Goal: Information Seeking & Learning: Learn about a topic

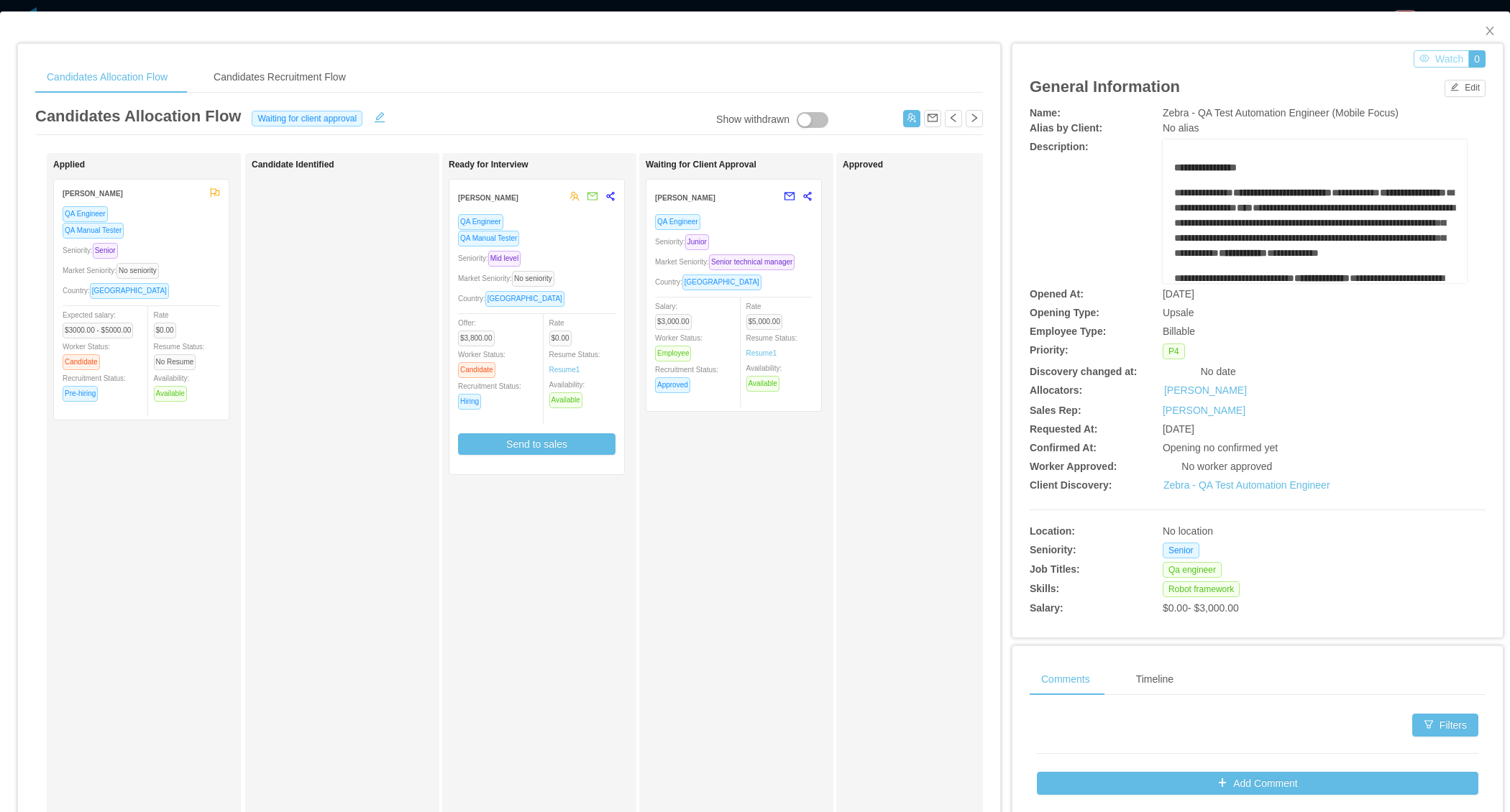
scroll to position [43, 0]
click at [1490, 30] on icon "icon: close" at bounding box center [1490, 30] width 12 height 12
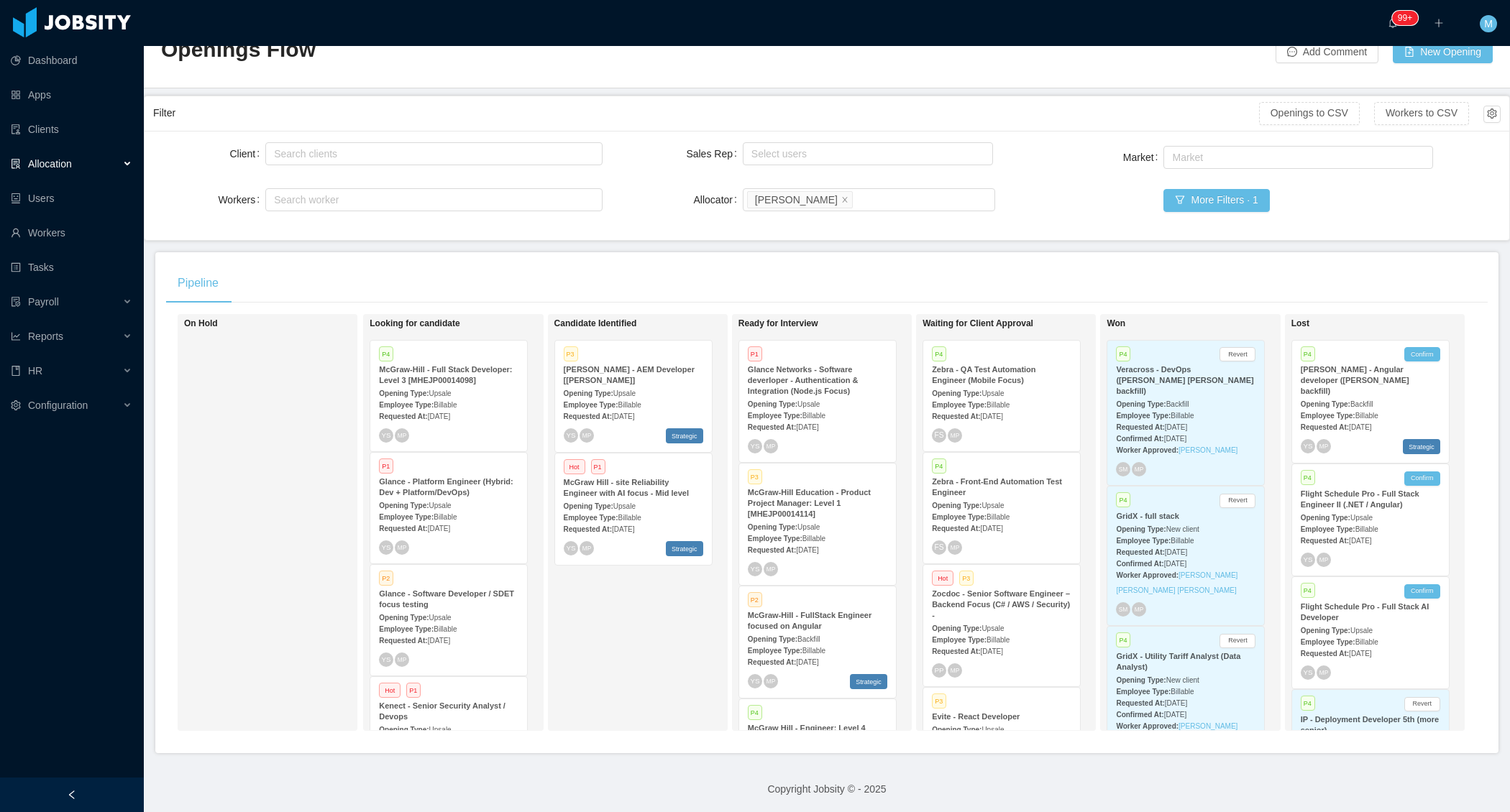
click at [53, 796] on div at bounding box center [72, 795] width 144 height 34
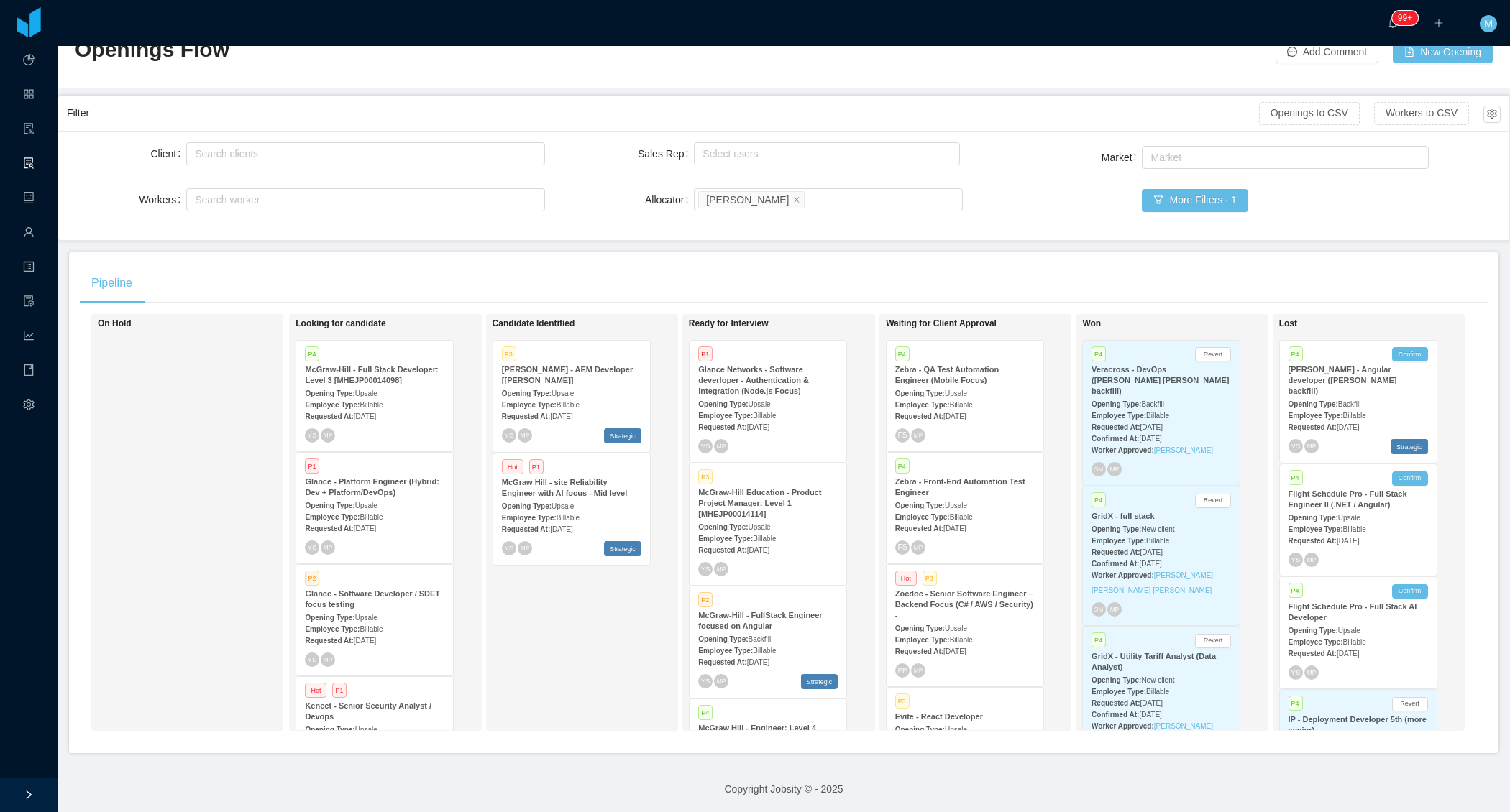
click at [393, 279] on div "Pipeline" at bounding box center [784, 283] width 1408 height 40
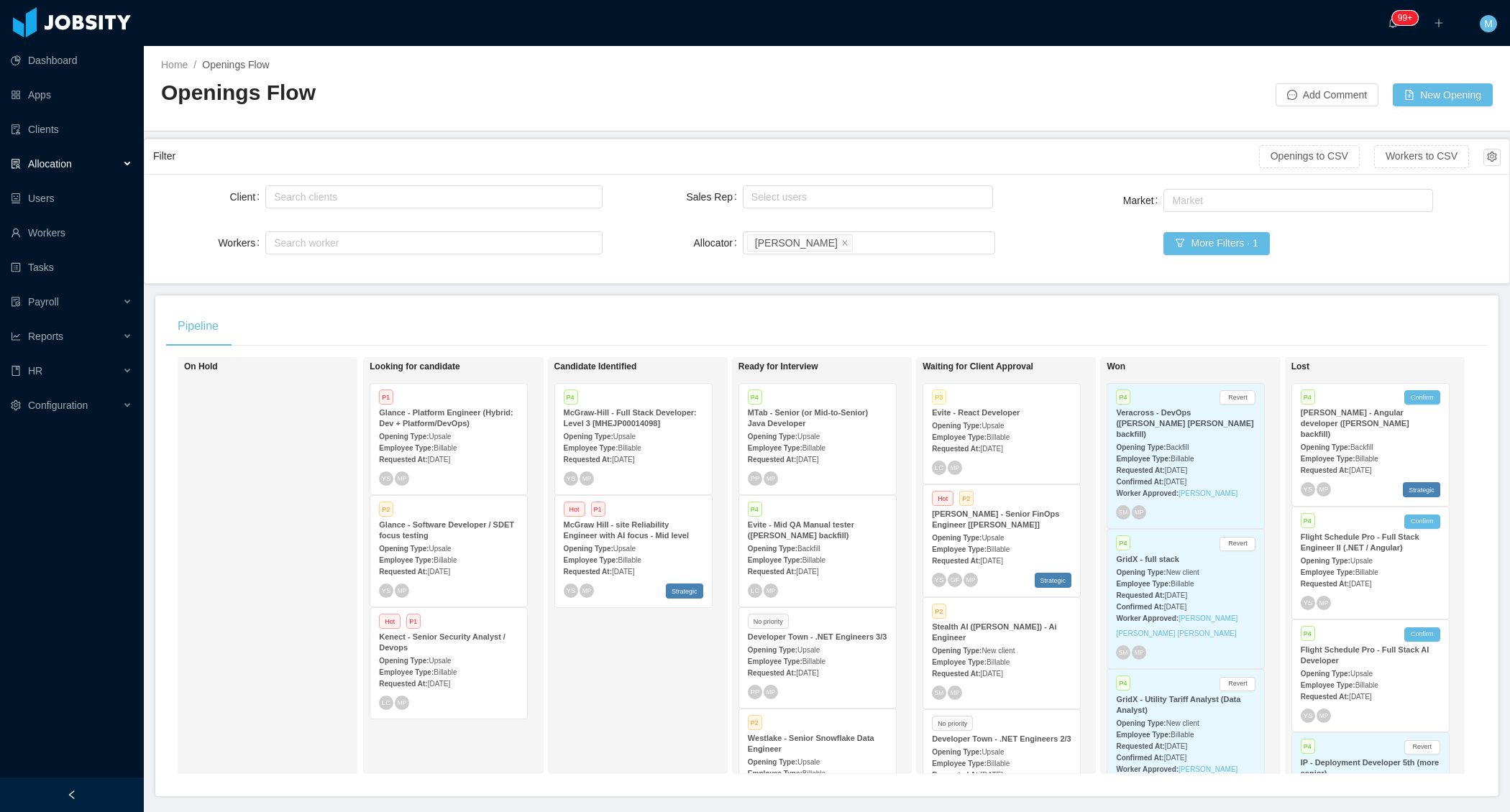
click at [84, 794] on div at bounding box center [72, 795] width 144 height 34
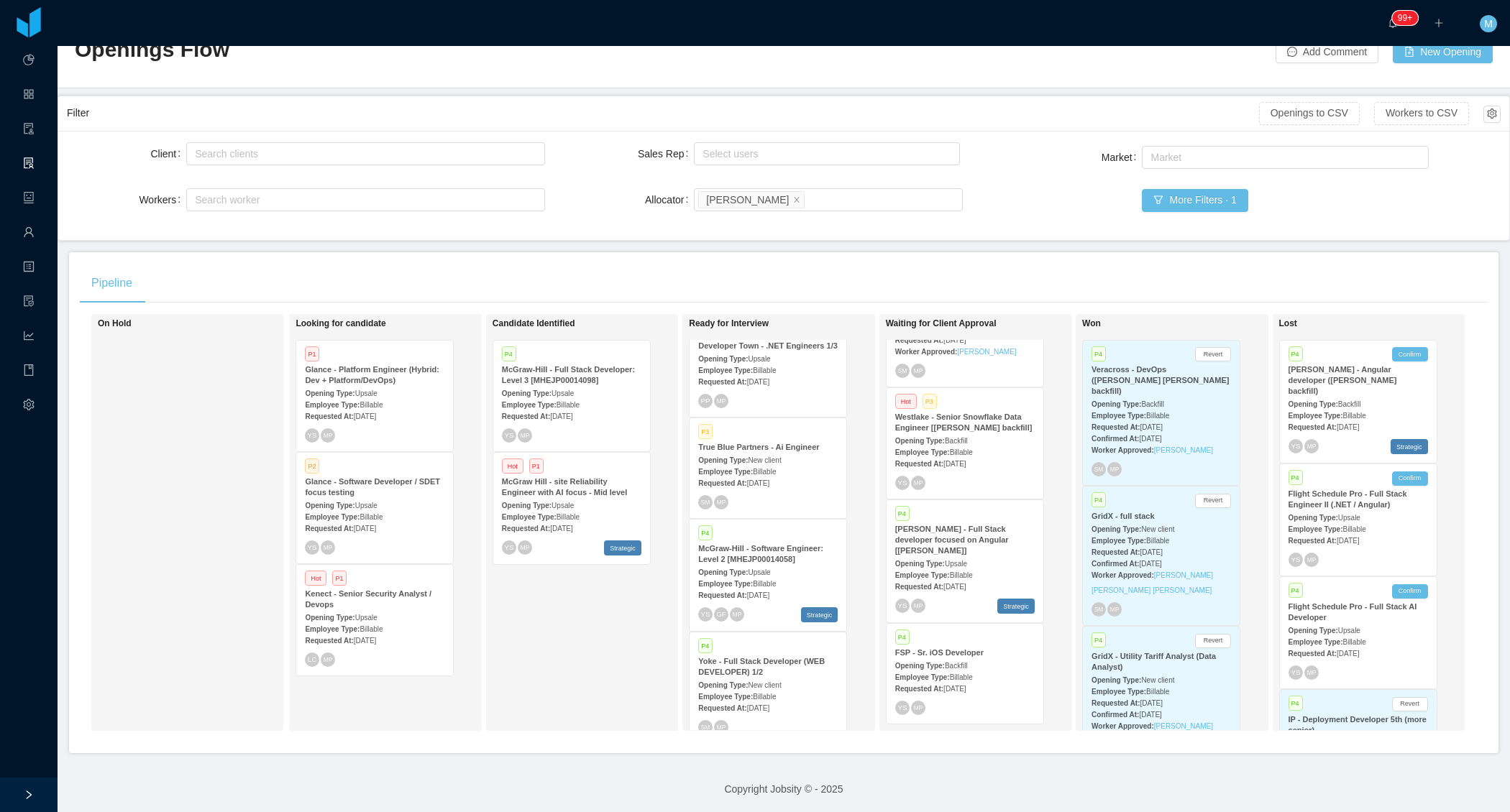
scroll to position [1997, 0]
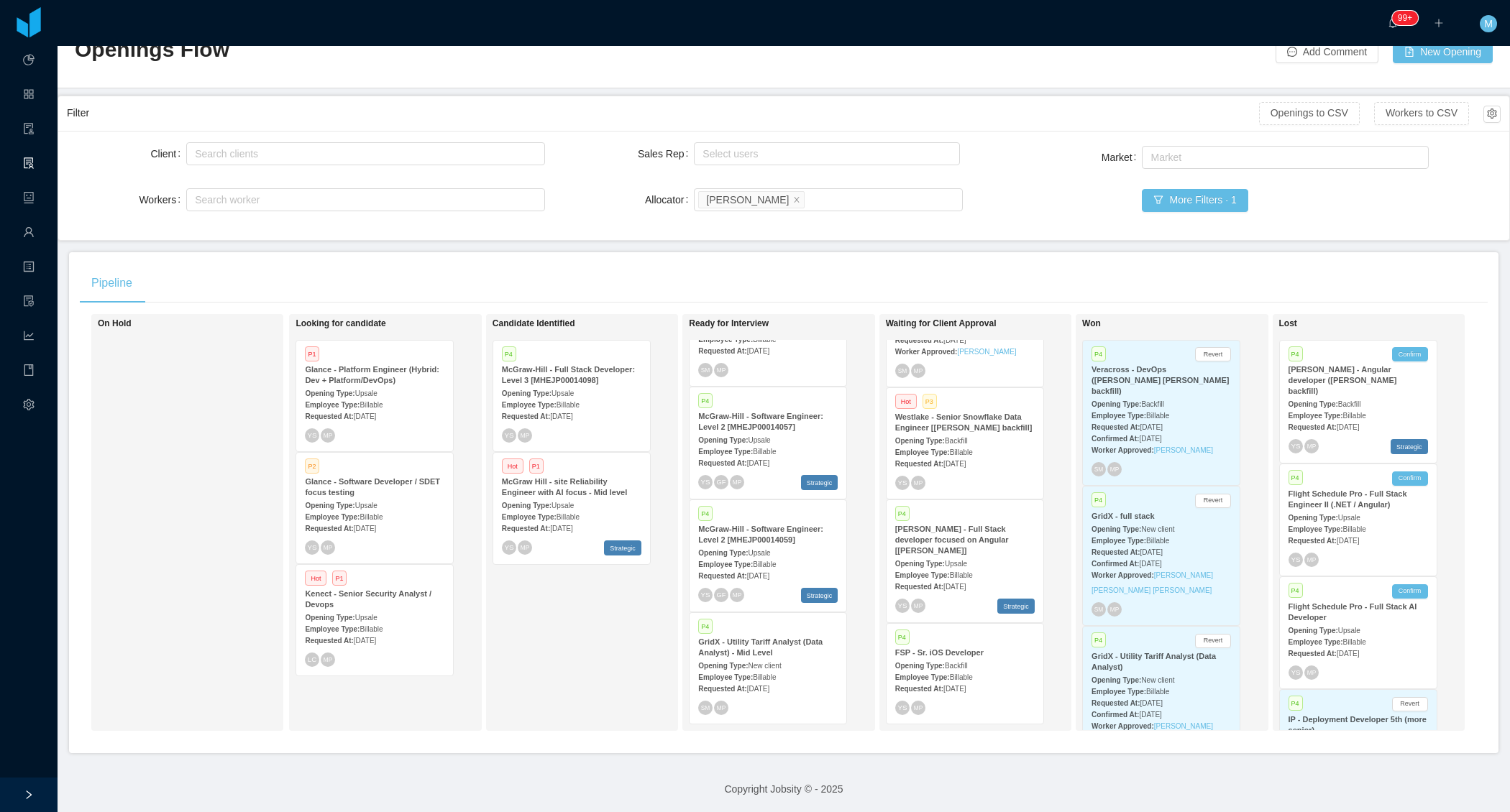
click at [597, 624] on div "Candidate Identified P4 McGraw-Hill - Full Stack Developer: Level 3 [MHEJP00014…" at bounding box center [593, 522] width 201 height 404
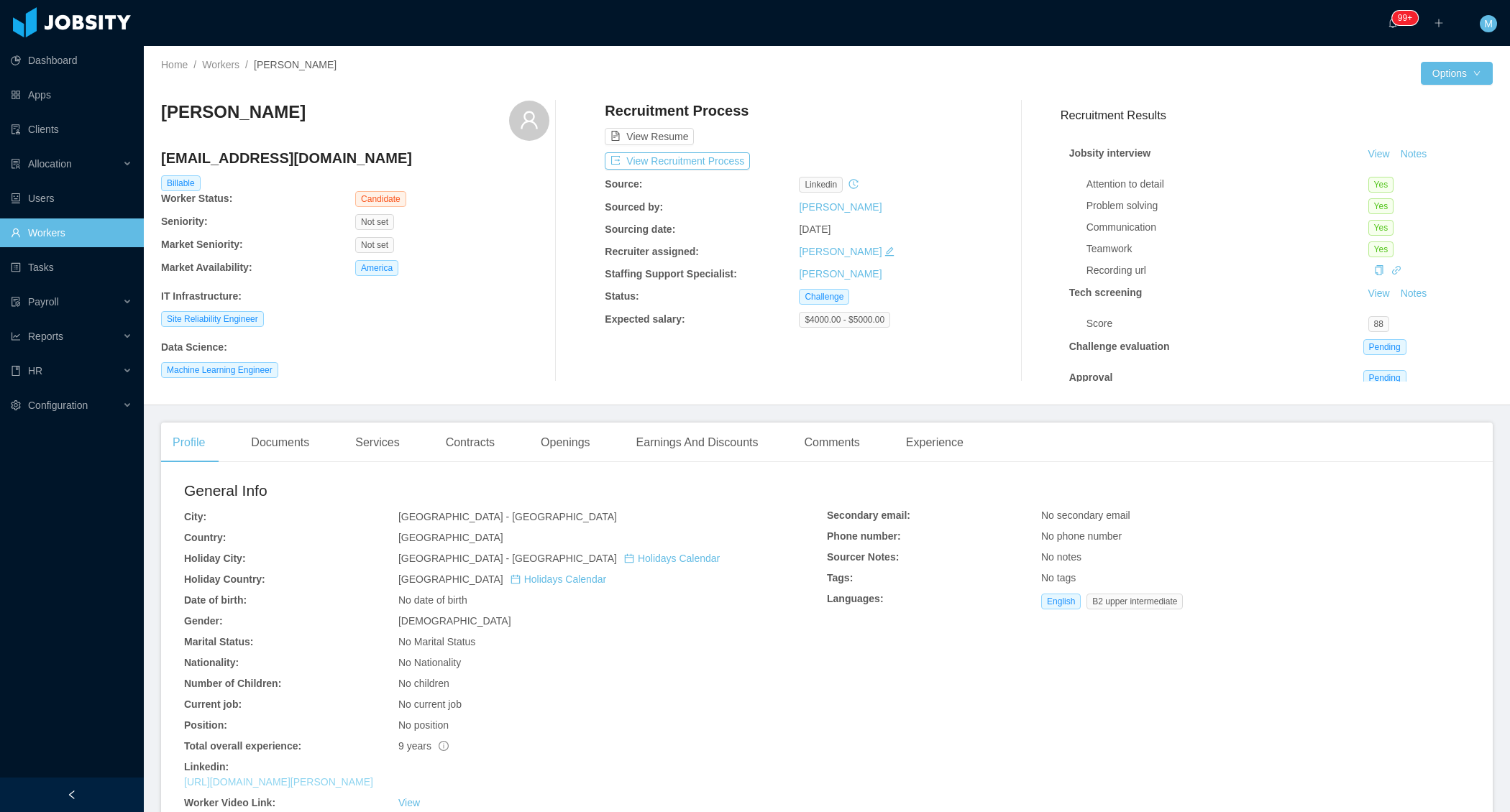
click at [306, 782] on link "https://www.linkedin.com/in/danton-rafael" at bounding box center [278, 782] width 189 height 12
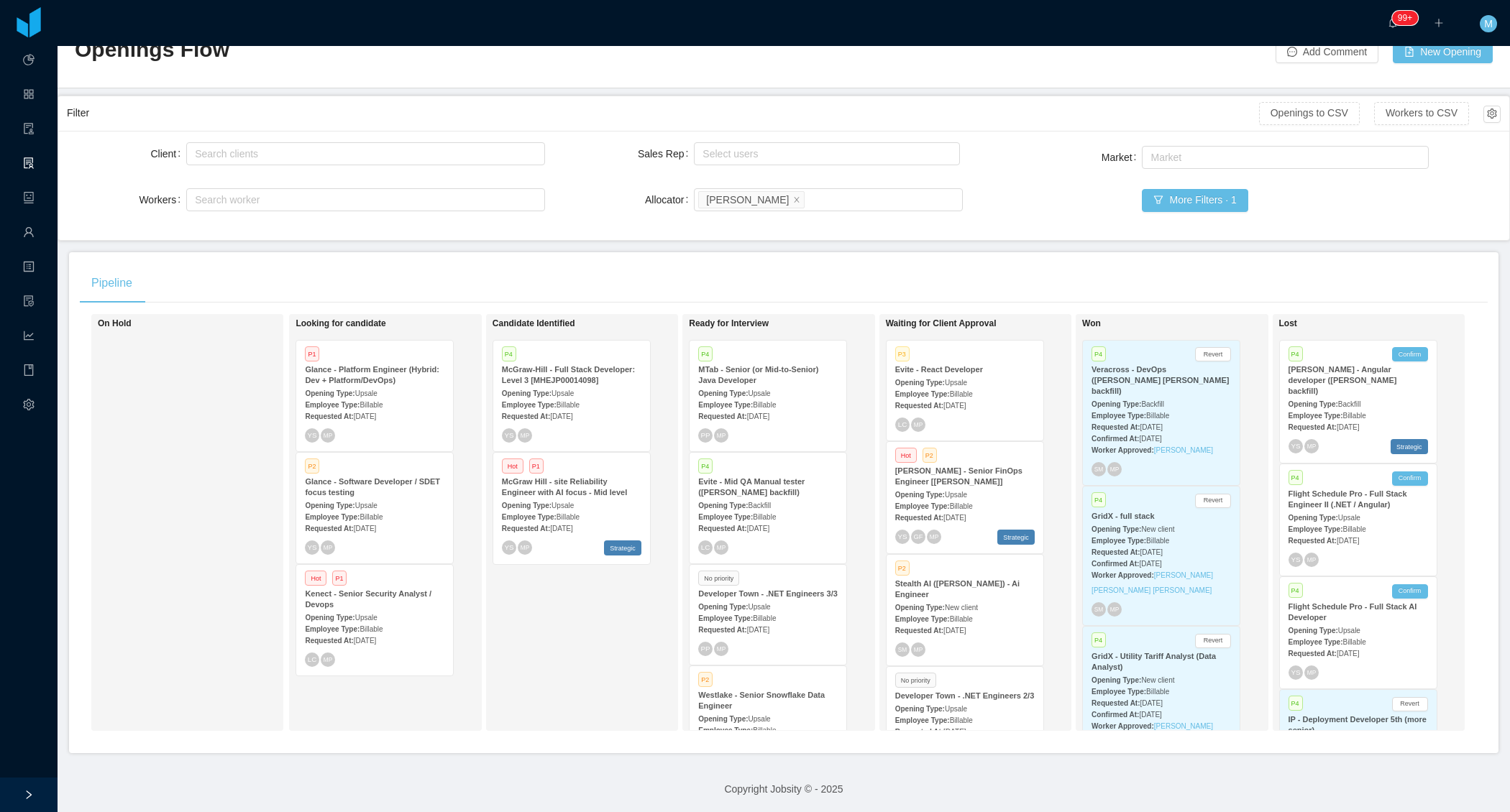
scroll to position [529, 0]
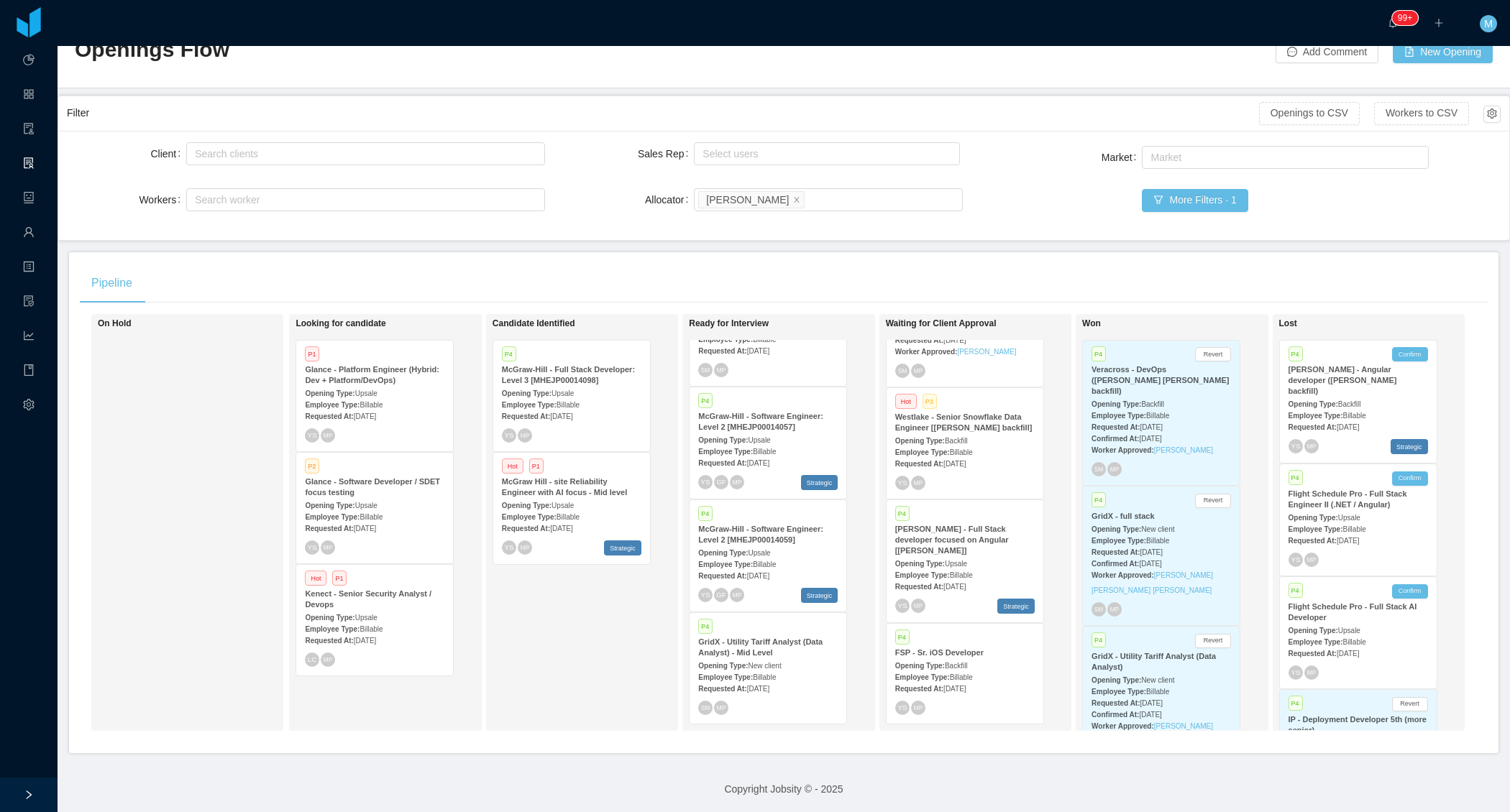
click at [597, 496] on strong "McGraw Hill - site Reliability Engineer with AI focus - Mid level" at bounding box center [565, 487] width 125 height 20
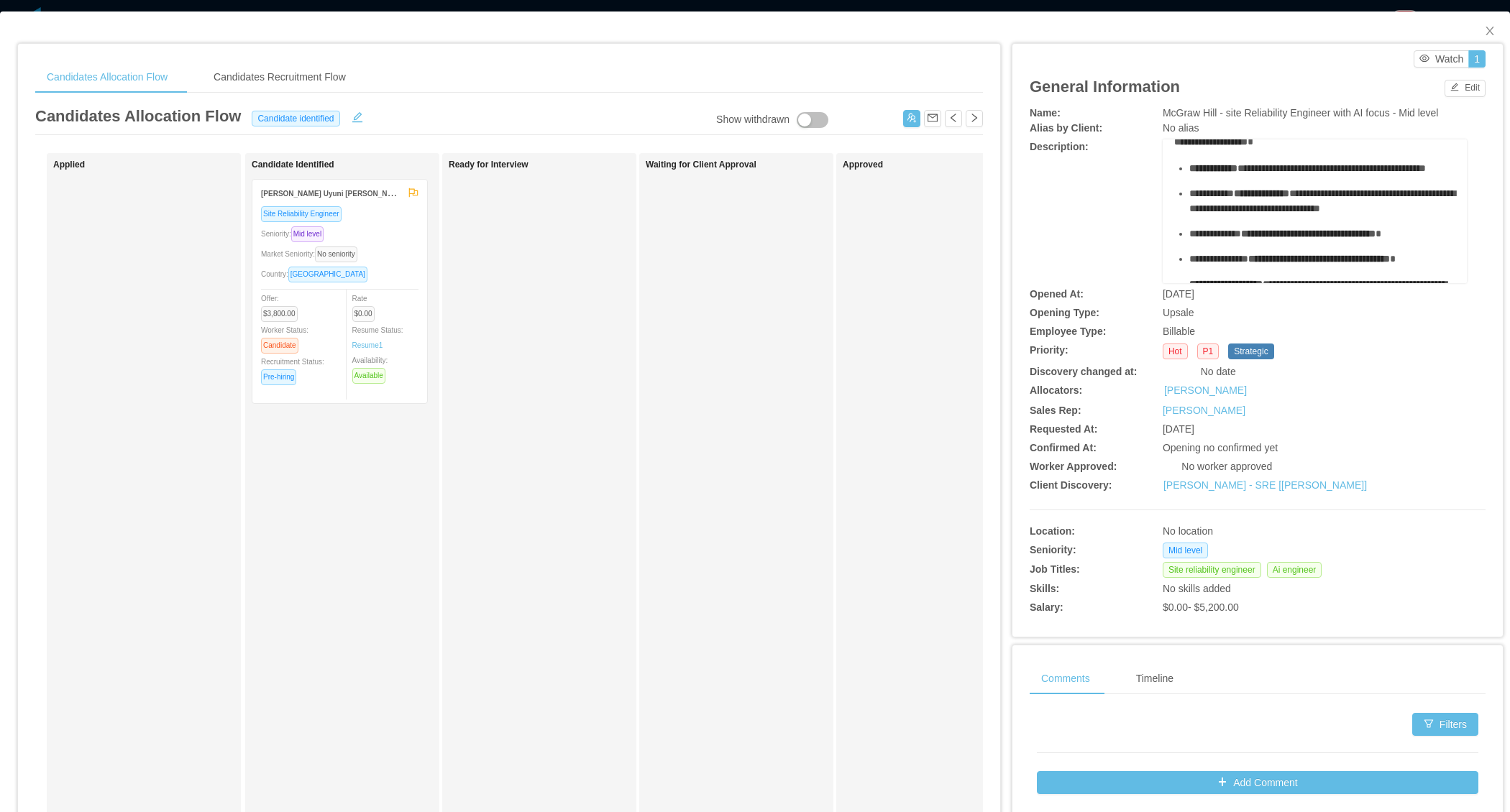
scroll to position [70, 0]
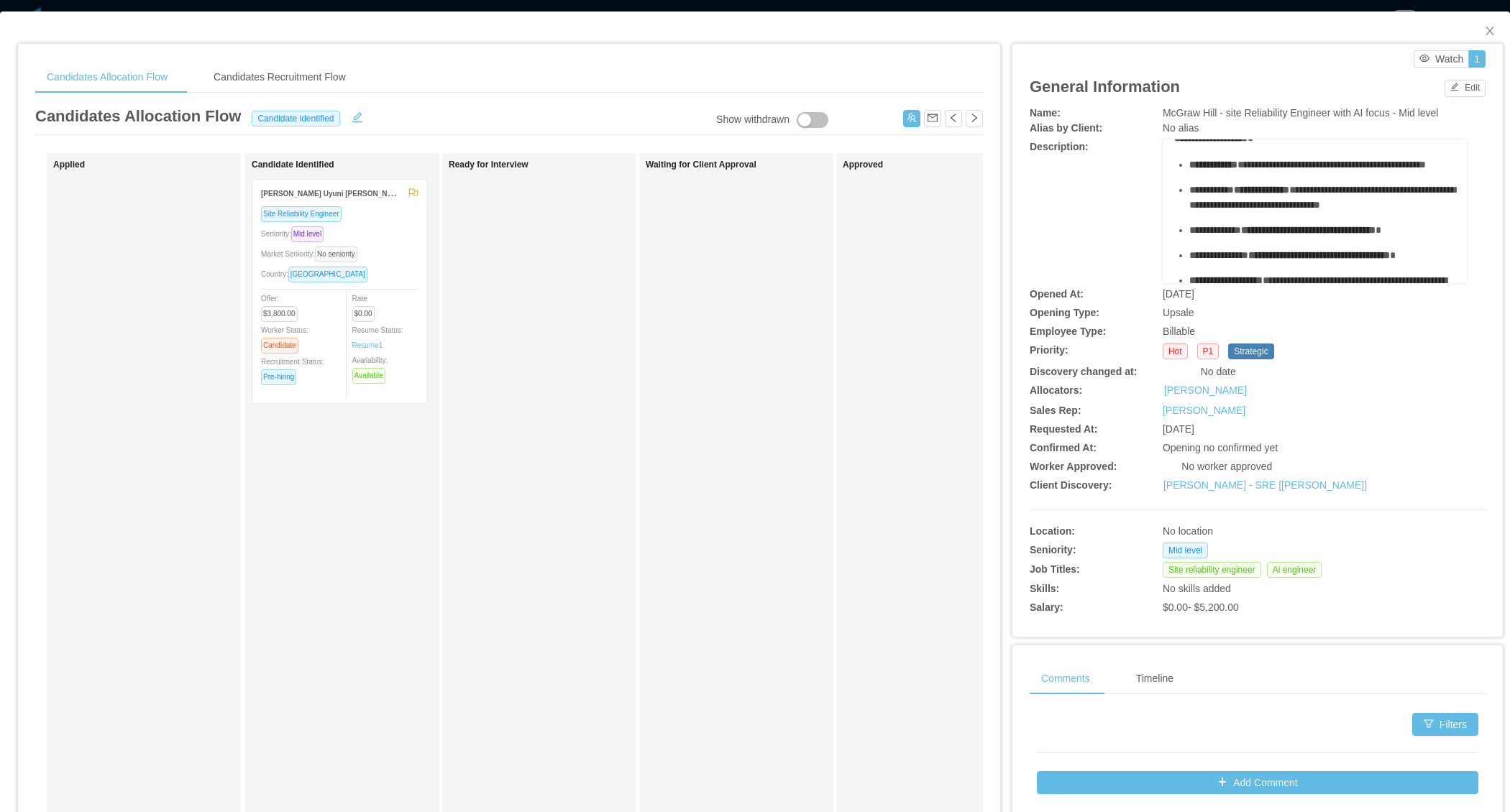
click at [380, 245] on div "Market Seniority: No seniority" at bounding box center [339, 253] width 157 height 16
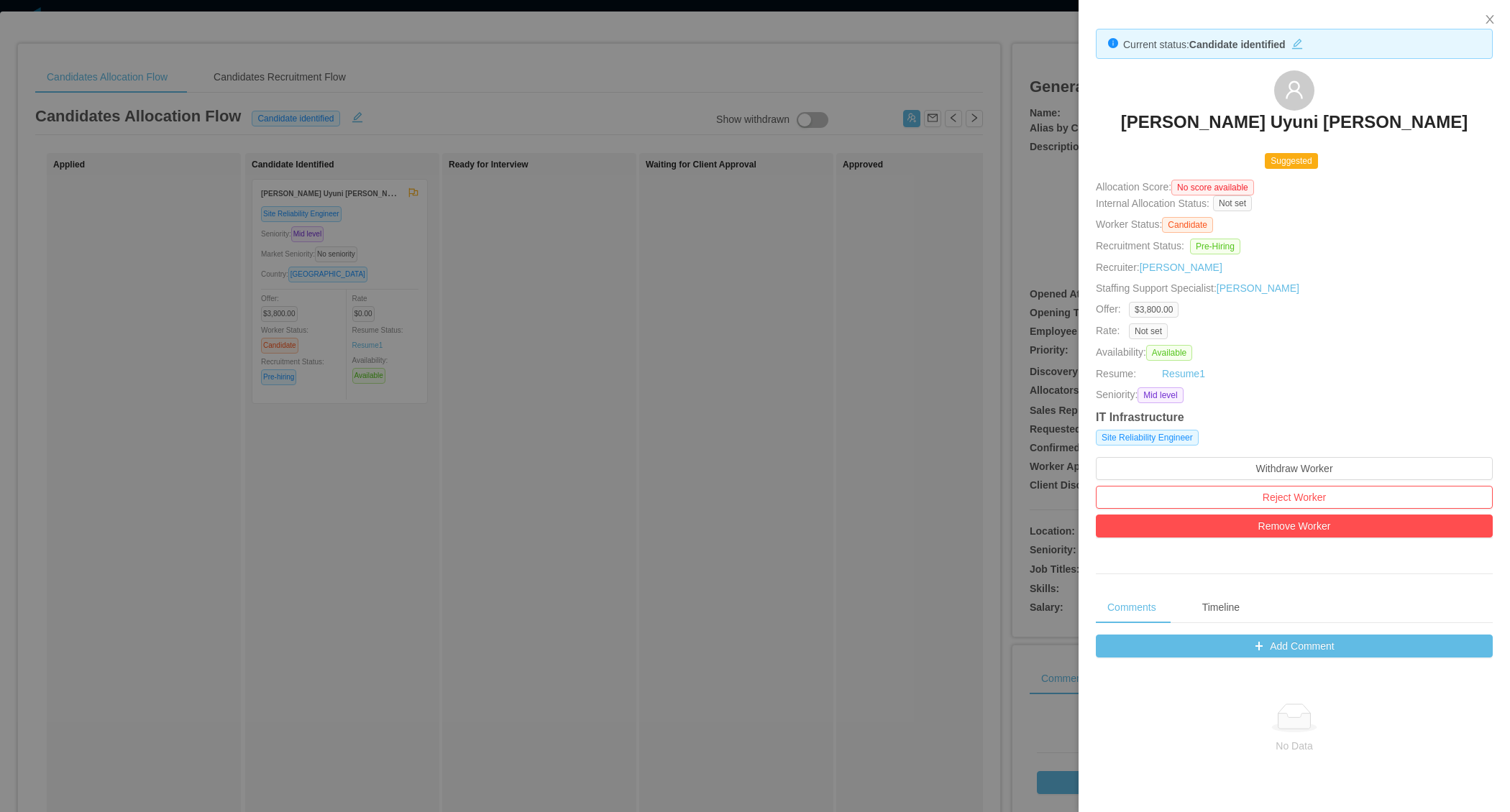
click at [709, 271] on div at bounding box center [755, 406] width 1510 height 812
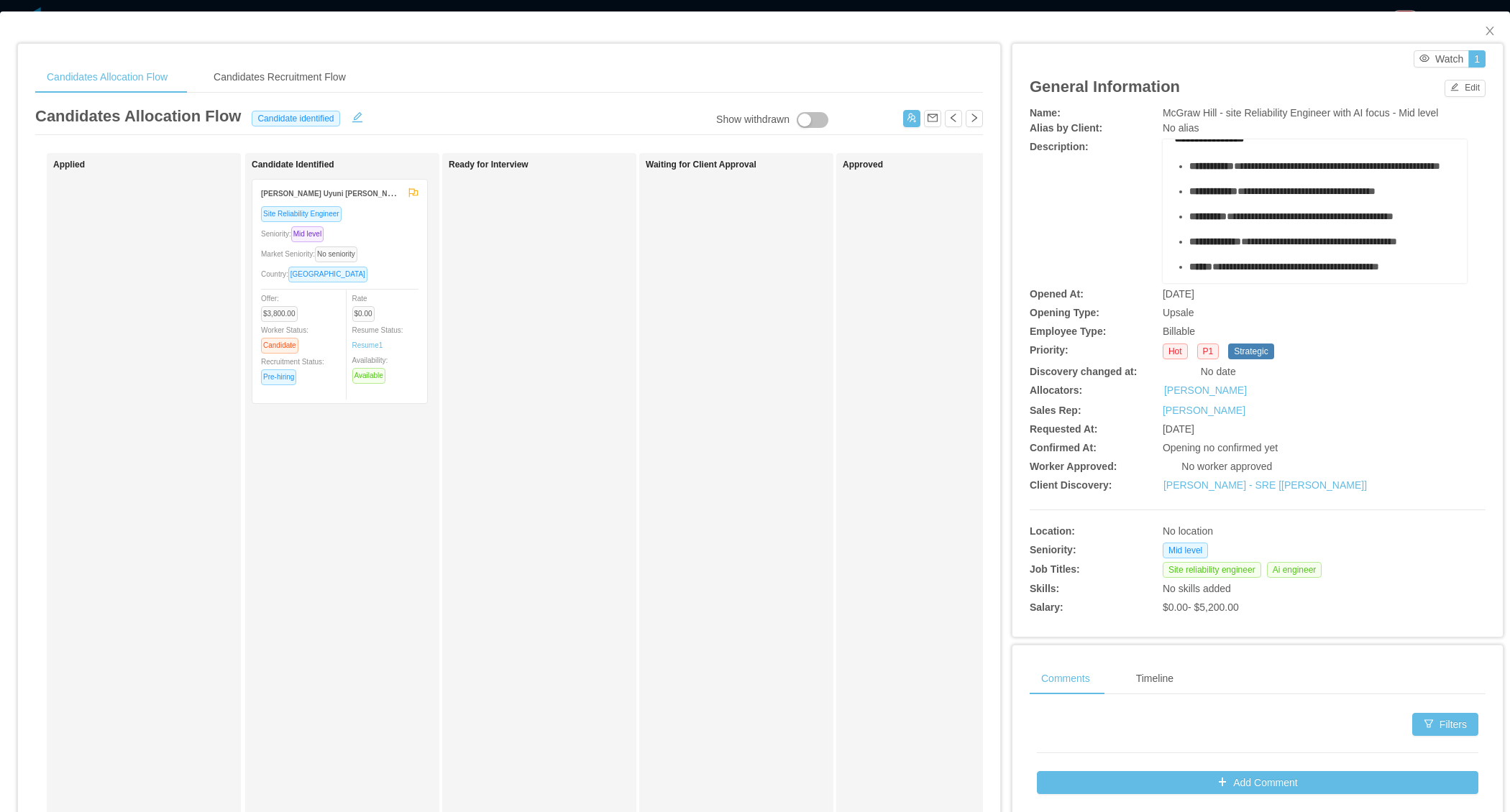
scroll to position [292, 0]
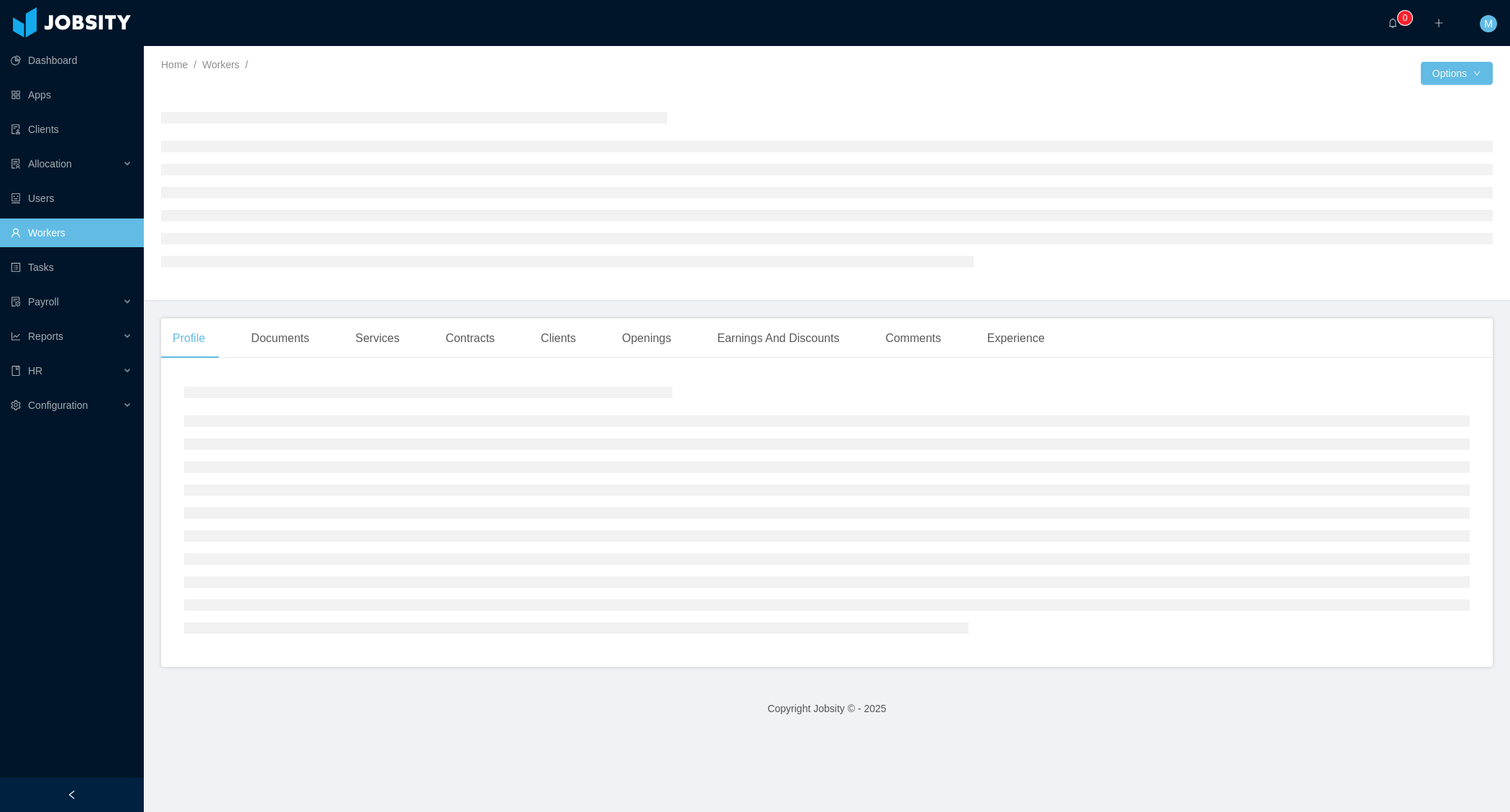
click at [117, 785] on div at bounding box center [72, 795] width 144 height 34
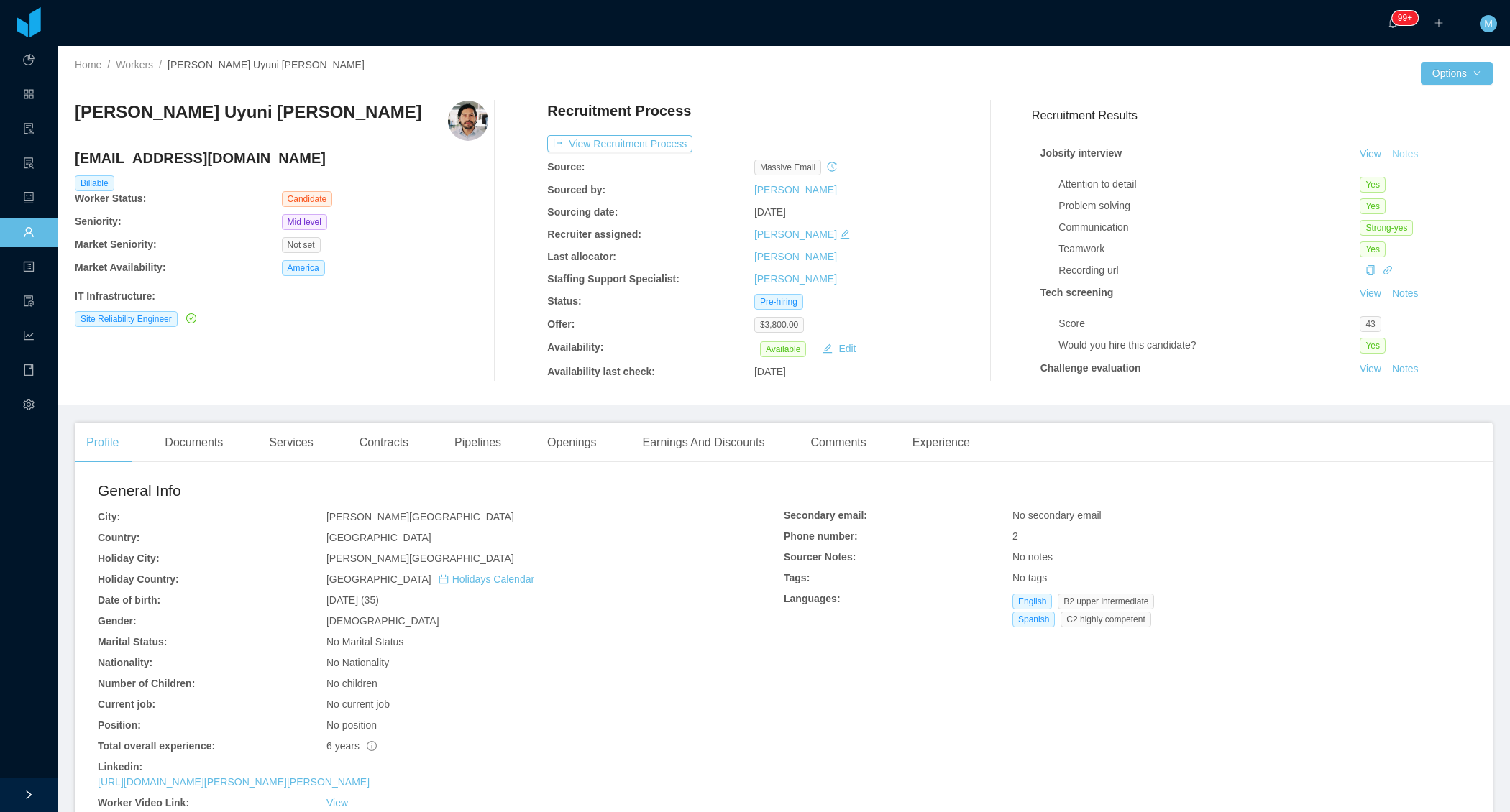
click at [1418, 151] on button "Notes" at bounding box center [1405, 155] width 38 height 17
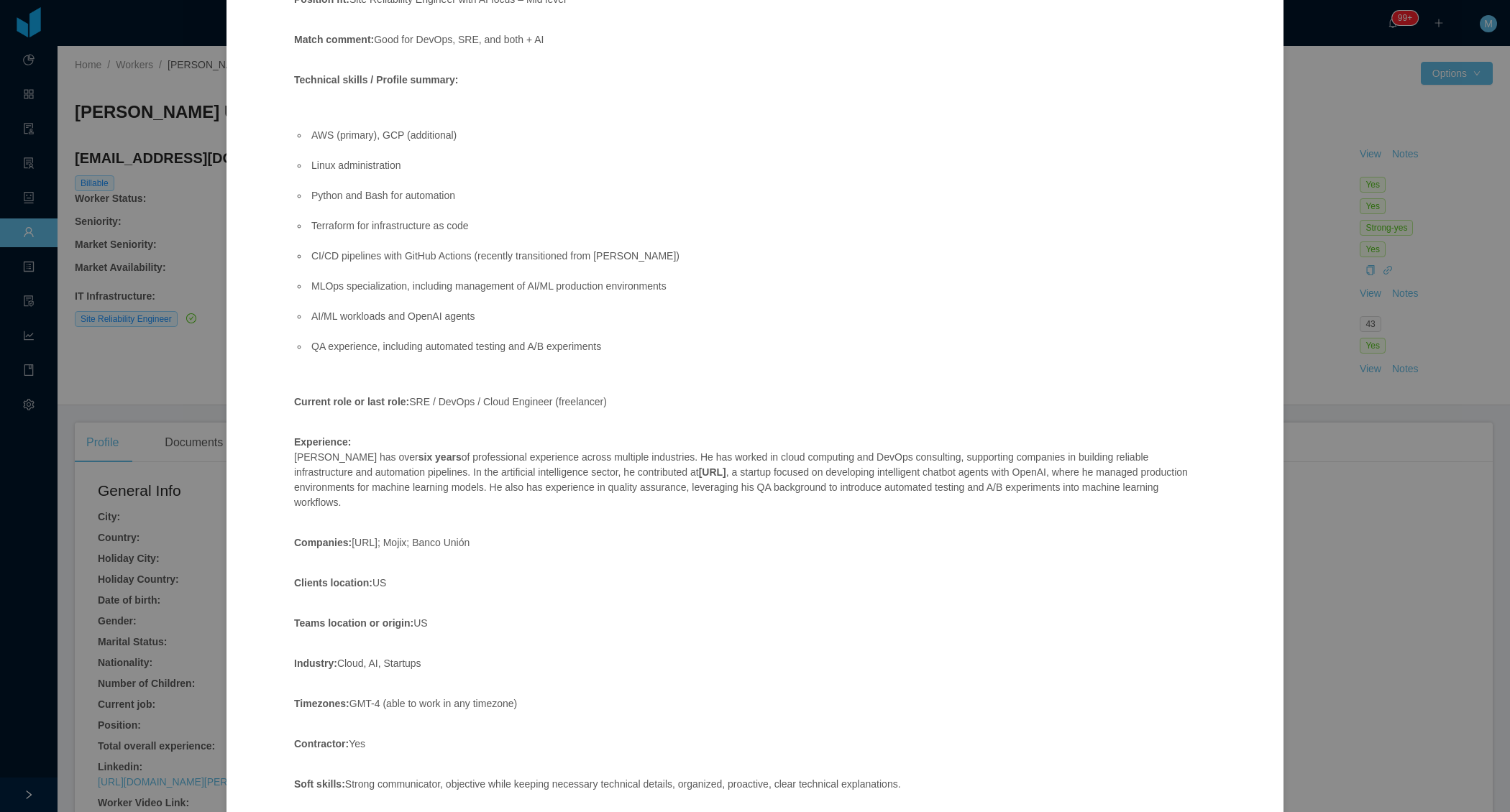
scroll to position [192, 0]
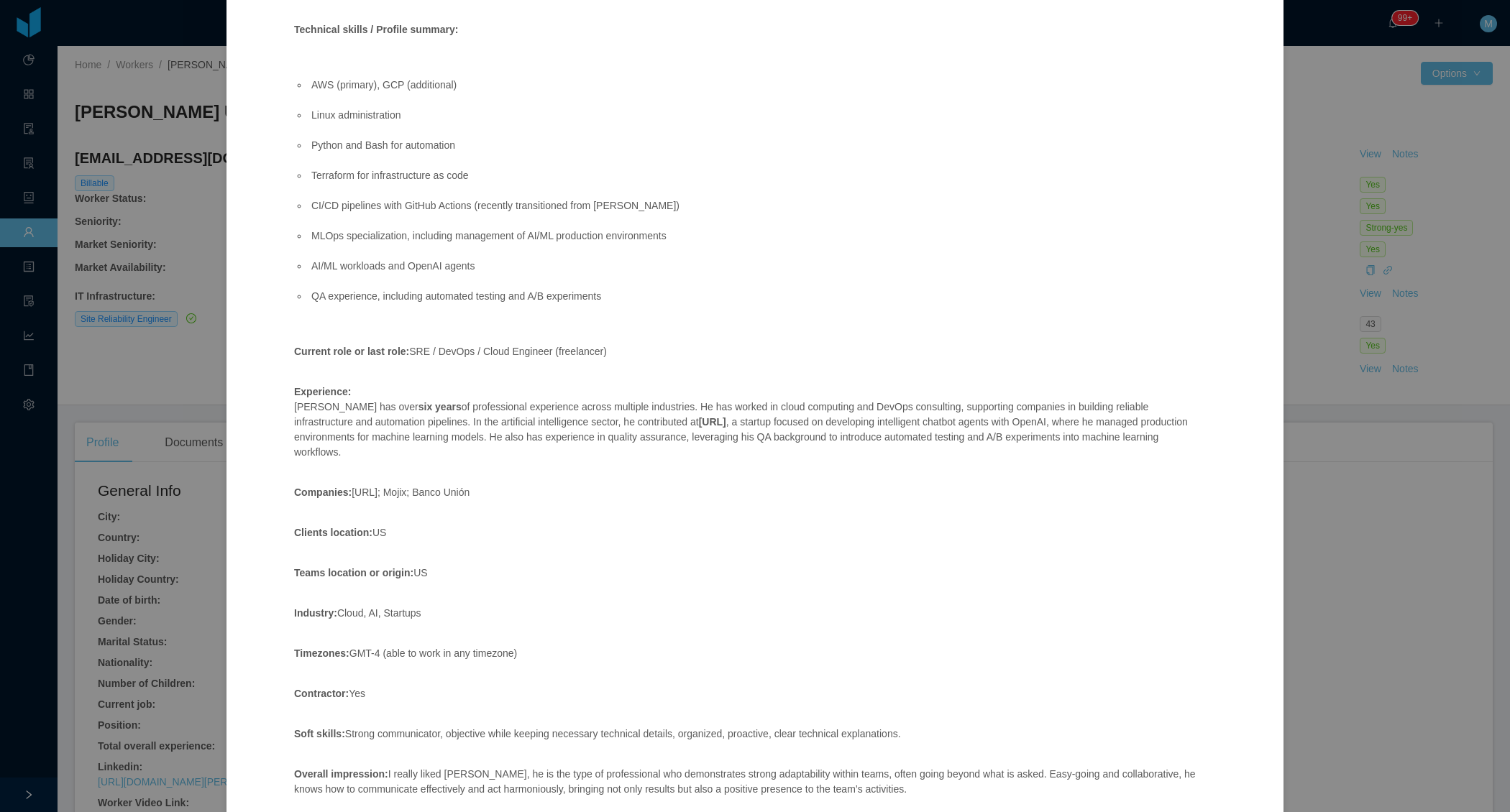
drag, startPoint x: 457, startPoint y: 453, endPoint x: 721, endPoint y: 422, distance: 265.8
click at [721, 422] on p "Experience: [PERSON_NAME] has over six years of professional experience across …" at bounding box center [748, 422] width 908 height 76
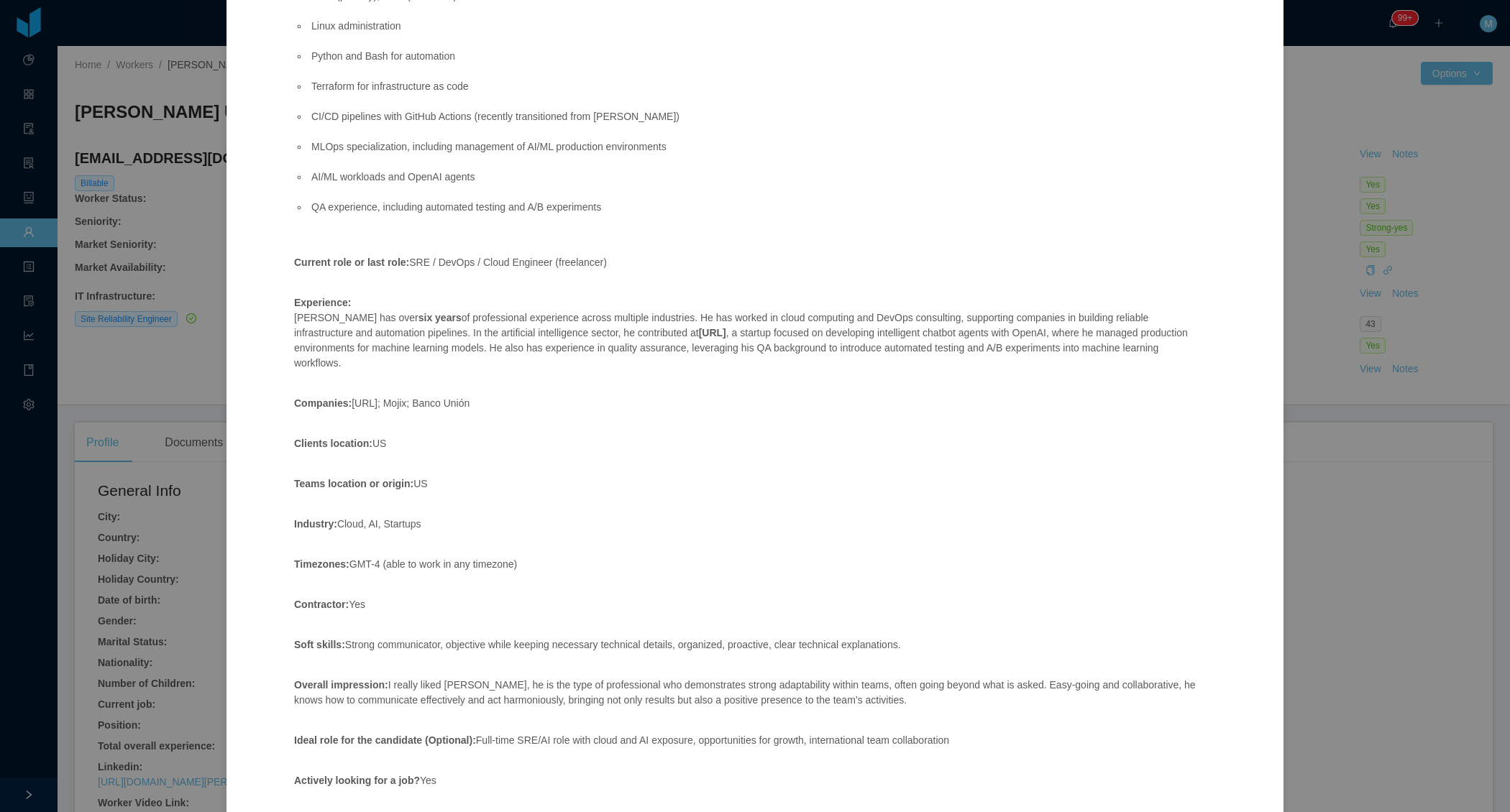
scroll to position [281, 0]
